Goal: Task Accomplishment & Management: Manage account settings

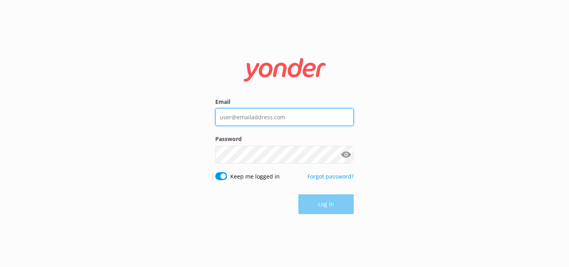
click at [284, 114] on input "Email" at bounding box center [284, 117] width 138 height 18
type input "[EMAIL_ADDRESS][DOMAIN_NAME]"
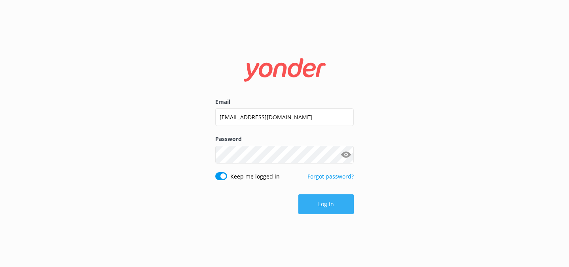
click at [316, 205] on button "Log in" at bounding box center [325, 205] width 55 height 20
